Goal: Information Seeking & Learning: Learn about a topic

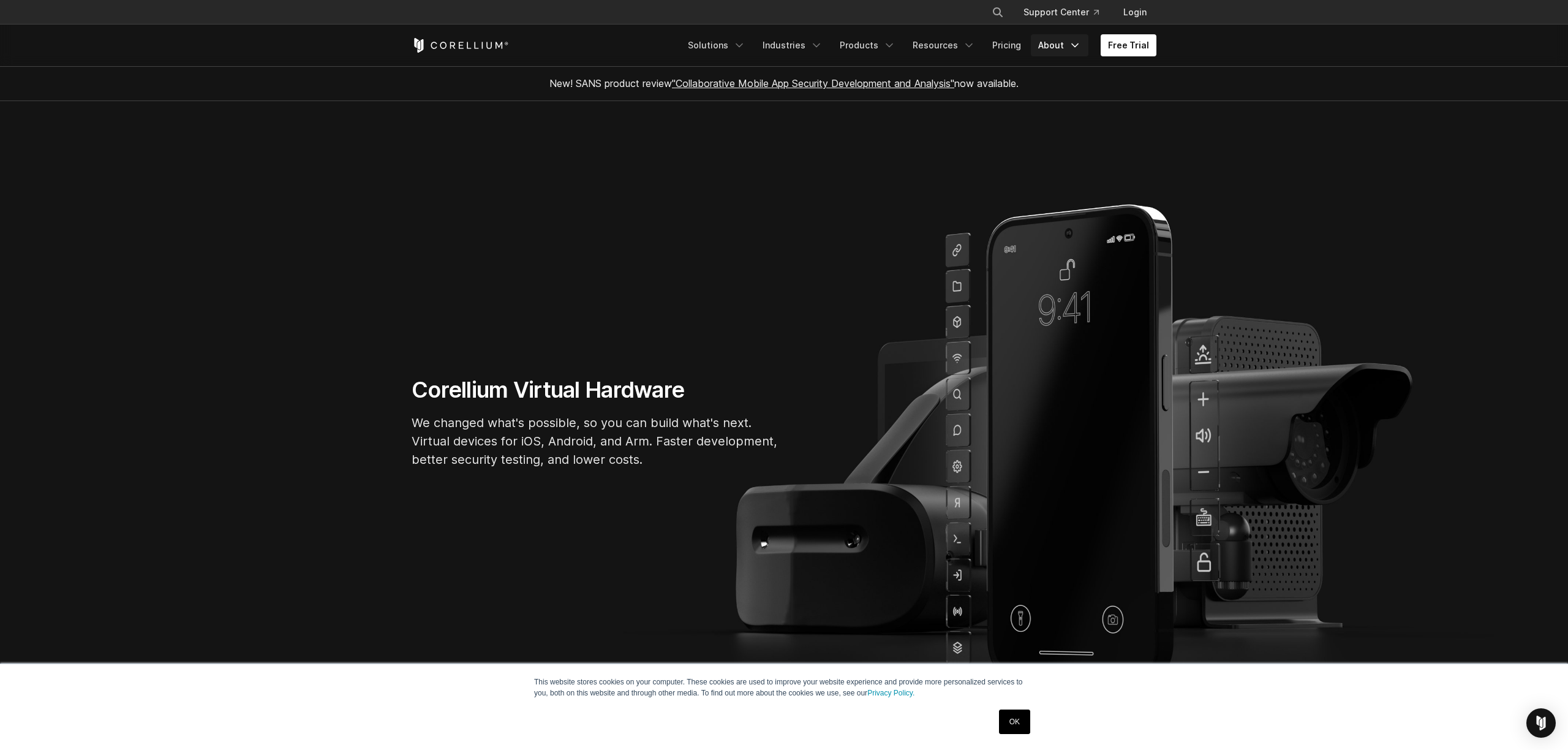
click at [1054, 51] on link "About" at bounding box center [1060, 45] width 58 height 22
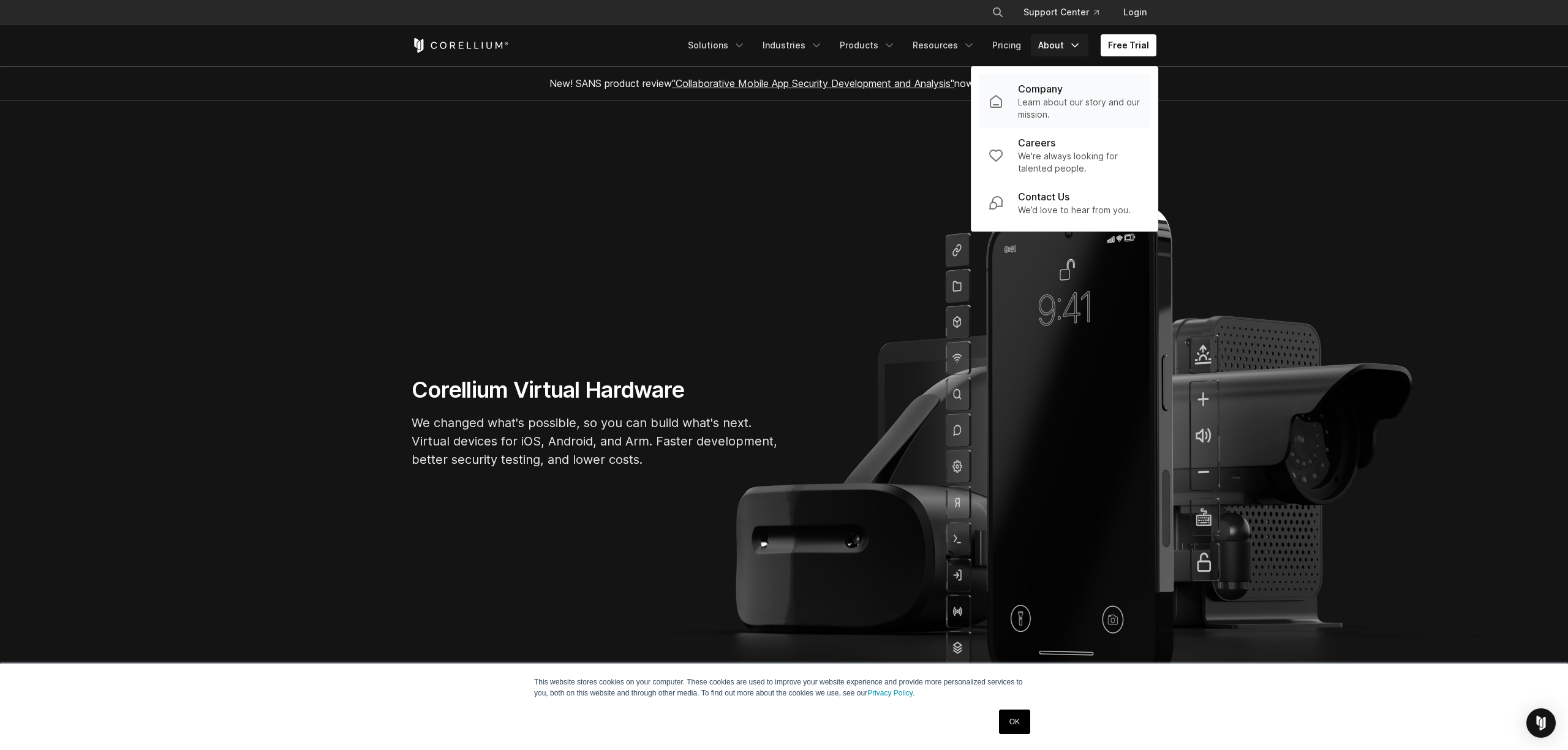
click at [1064, 98] on p "Learn about our story and our mission." at bounding box center [1079, 108] width 123 height 24
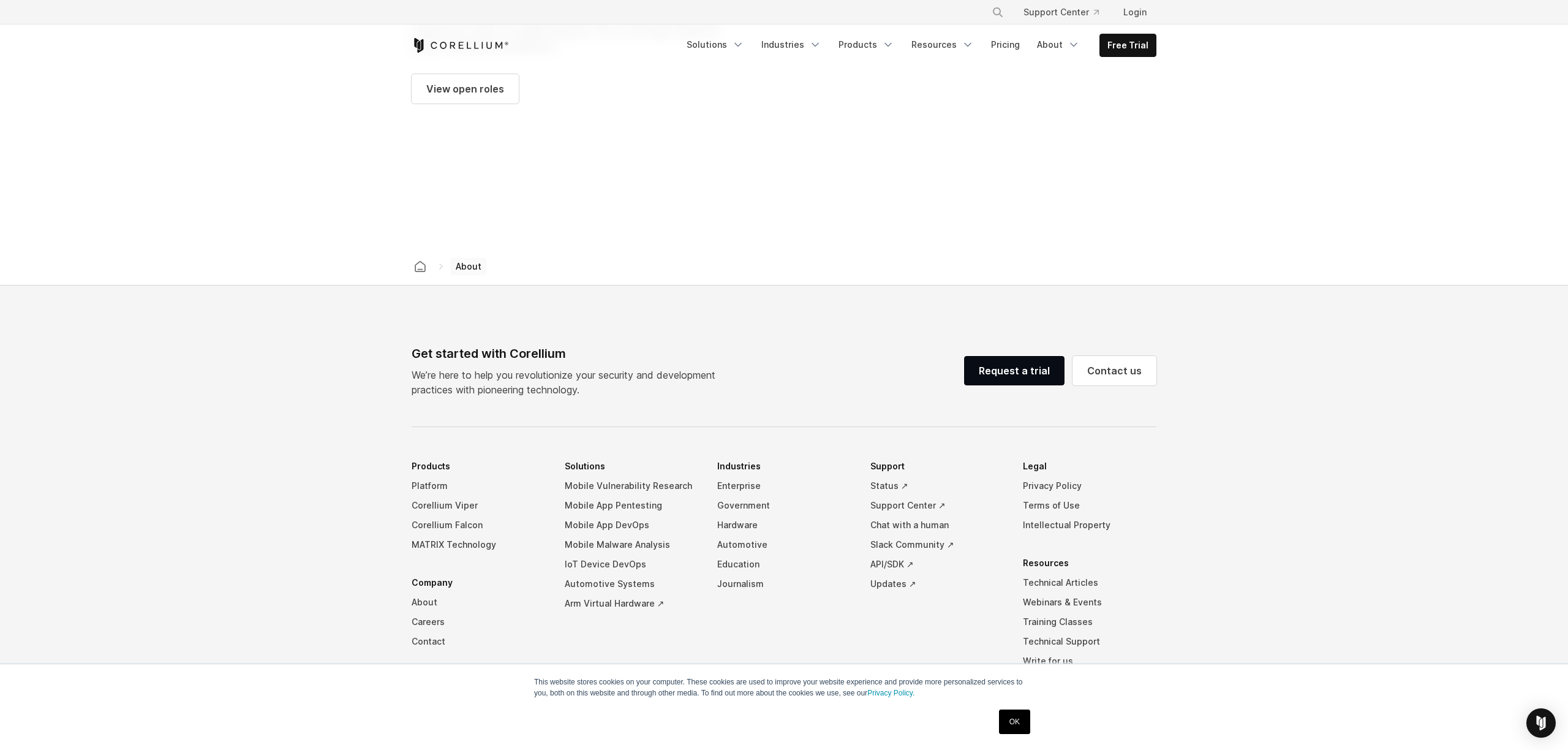
scroll to position [1883, 0]
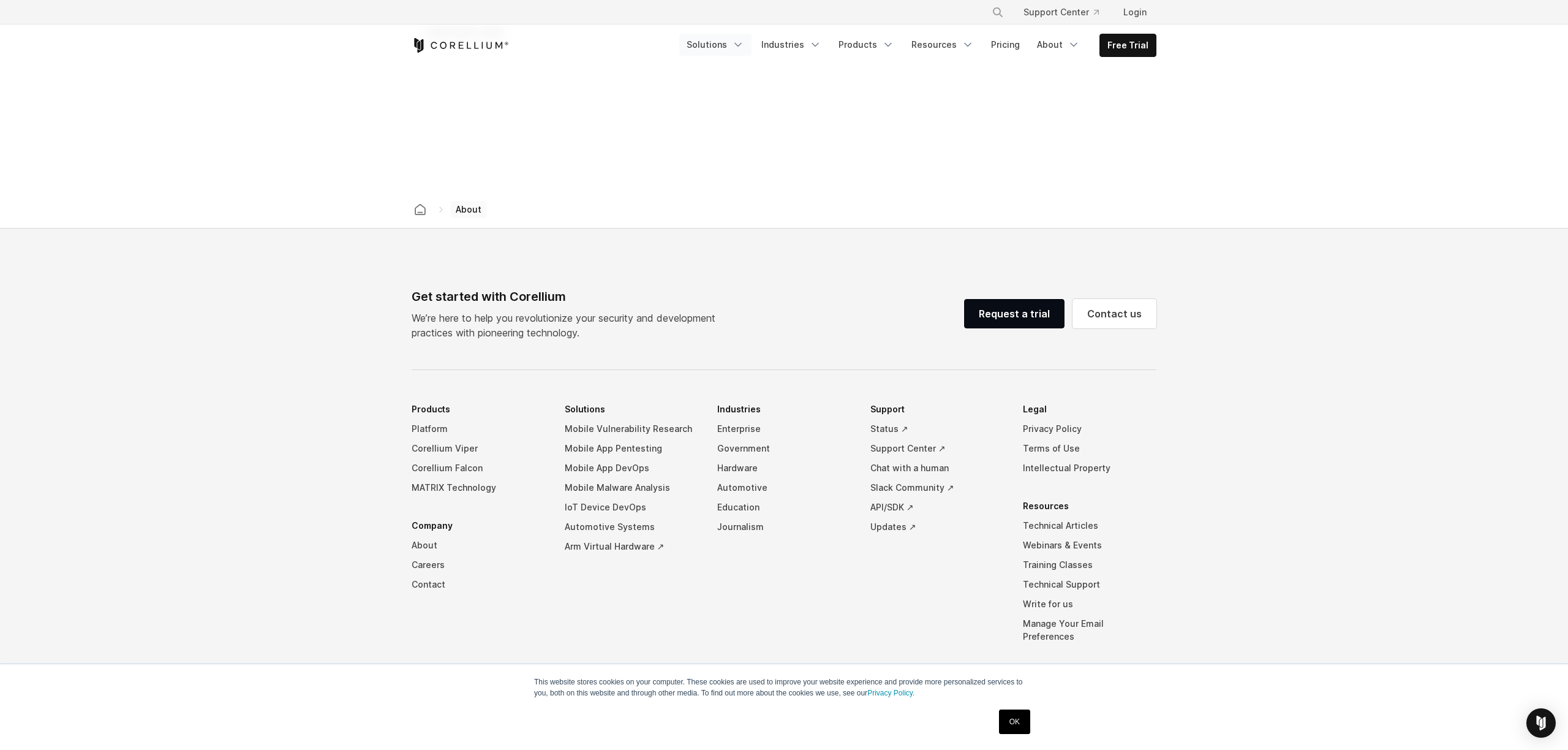
click at [741, 47] on link "Solutions" at bounding box center [715, 45] width 72 height 22
